Goal: Complete application form: Complete application form

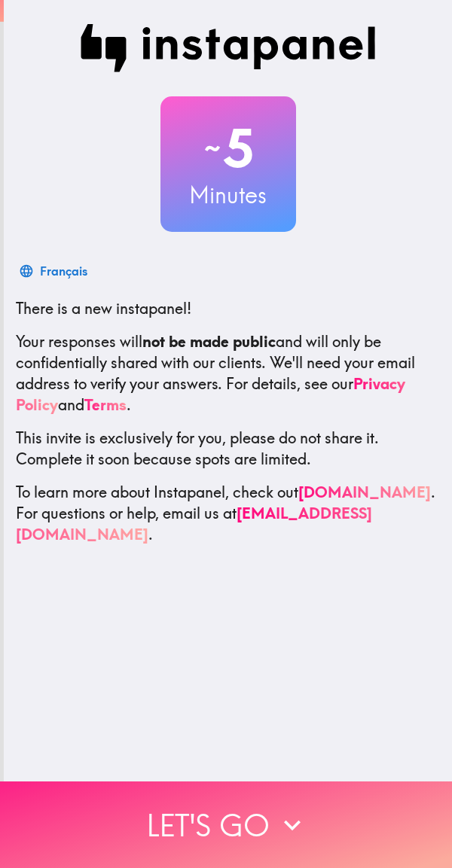
click at [264, 803] on button "Let's go" at bounding box center [226, 824] width 452 height 87
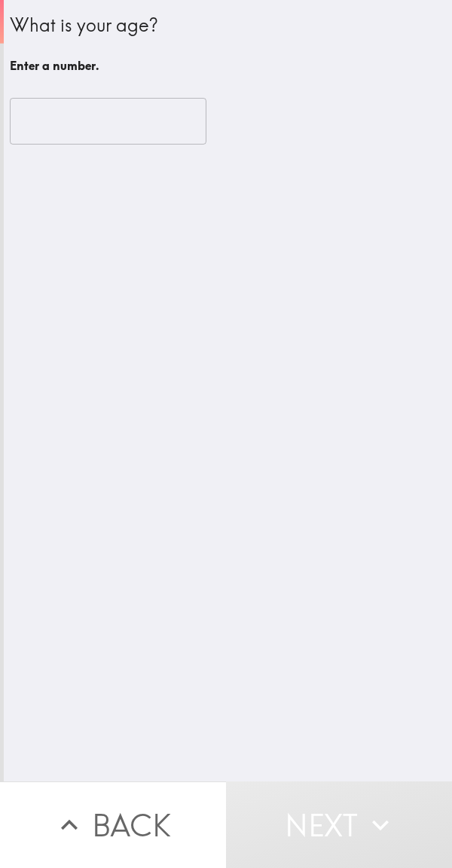
click at [136, 118] on input "number" at bounding box center [108, 121] width 196 height 47
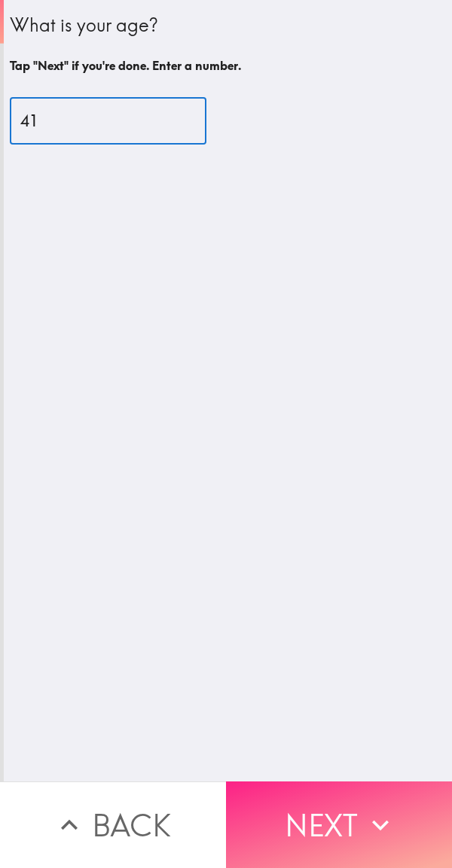
type input "41"
click at [357, 815] on button "Next" at bounding box center [339, 824] width 226 height 87
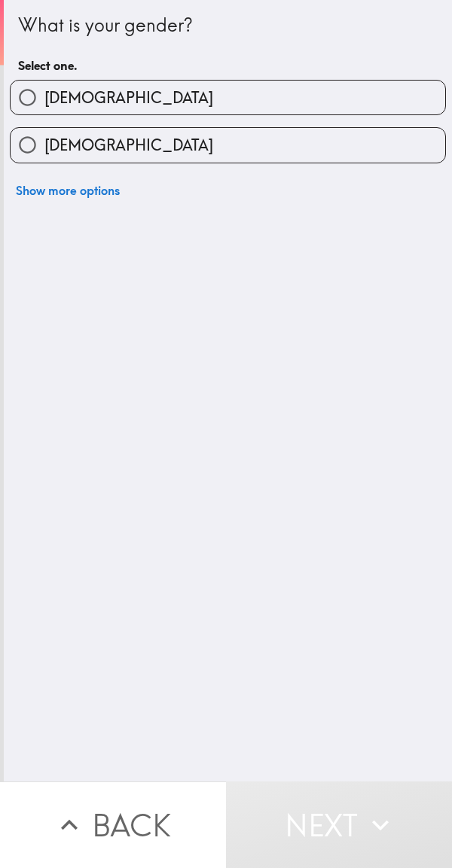
click at [279, 93] on label "[DEMOGRAPHIC_DATA]" at bounding box center [228, 98] width 434 height 34
click at [44, 93] on input "[DEMOGRAPHIC_DATA]" at bounding box center [28, 98] width 34 height 34
radio input "true"
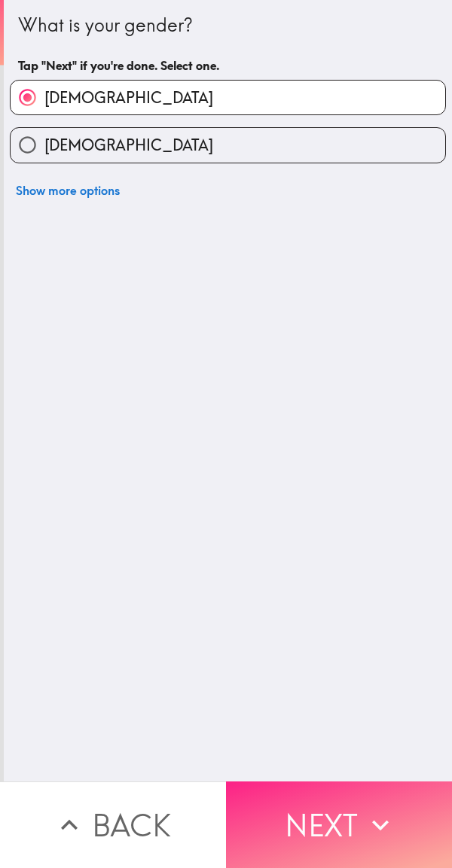
click at [379, 818] on icon "button" at bounding box center [380, 825] width 33 height 33
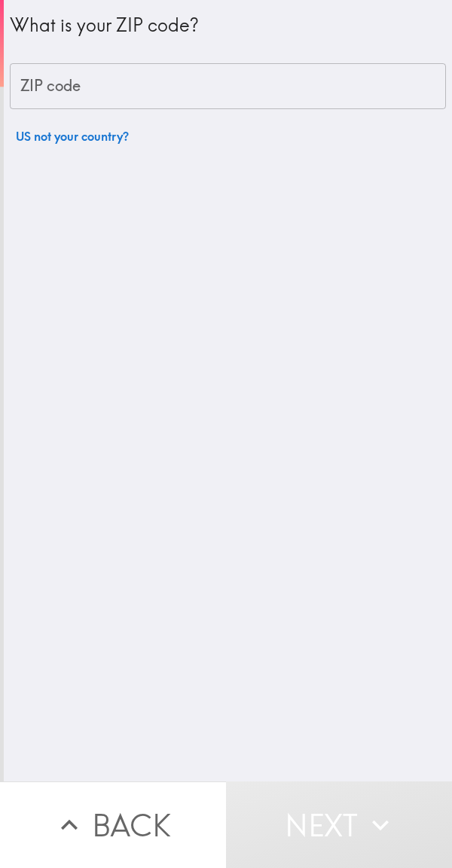
click at [303, 78] on input "ZIP code" at bounding box center [228, 86] width 436 height 47
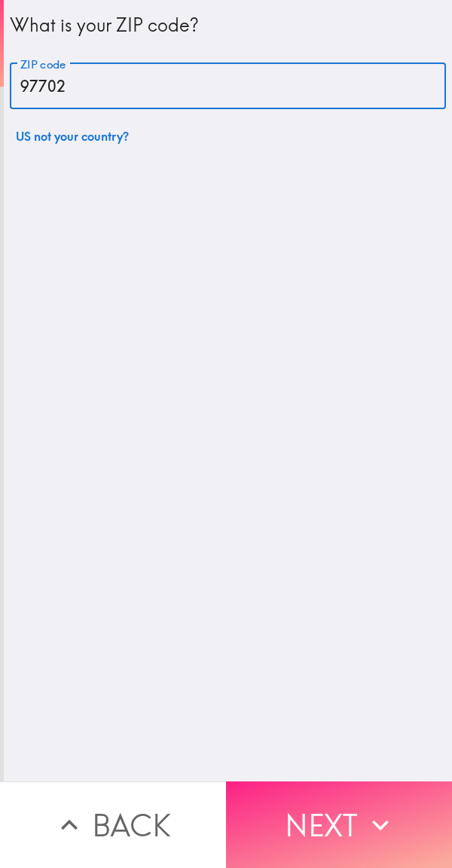
type input "97702"
click at [355, 792] on button "Next" at bounding box center [339, 824] width 226 height 87
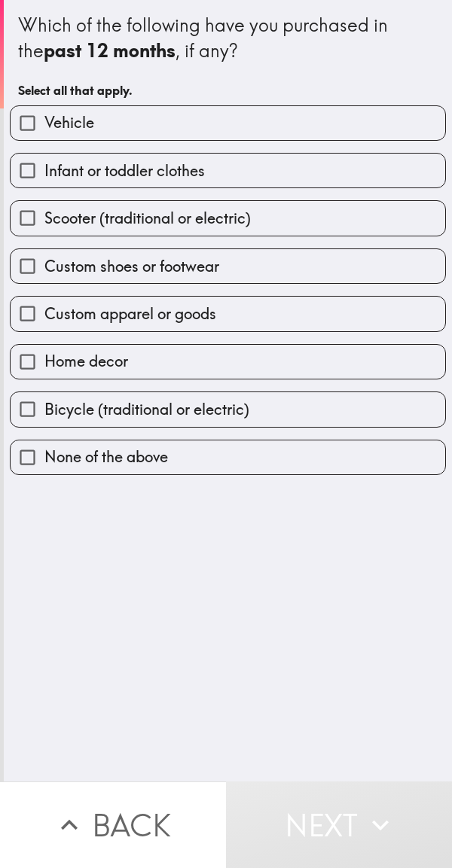
click at [241, 358] on label "Home decor" at bounding box center [228, 362] width 434 height 34
click at [44, 358] on input "Home decor" at bounding box center [28, 362] width 34 height 34
checkbox input "true"
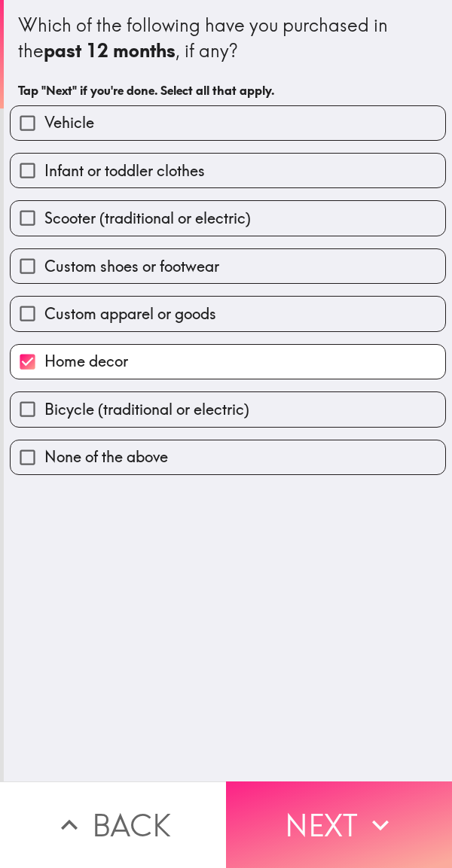
click at [352, 814] on button "Next" at bounding box center [339, 824] width 226 height 87
